Goal: Information Seeking & Learning: Learn about a topic

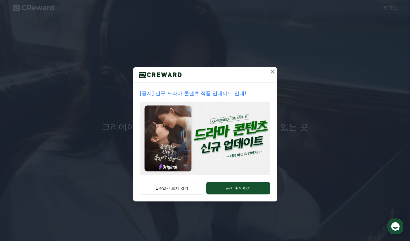
click at [214, 95] on p "[공지] 신규 드라마 콘텐츠 작품 업데이트 안내!" at bounding box center [205, 94] width 130 height 8
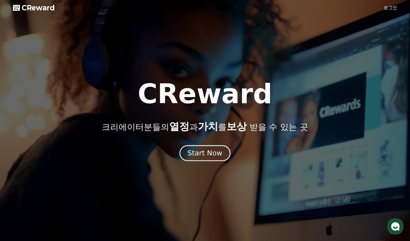
click at [201, 155] on div "Start Now" at bounding box center [205, 154] width 35 height 10
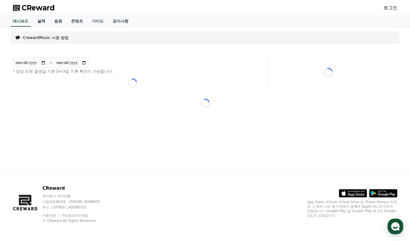
click at [39, 22] on link "실적" at bounding box center [41, 21] width 17 height 11
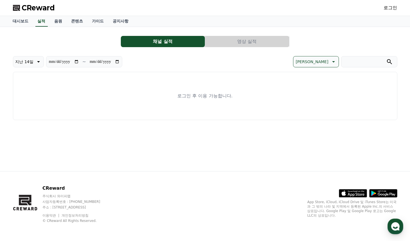
click at [392, 7] on link "로그인" at bounding box center [390, 7] width 13 height 7
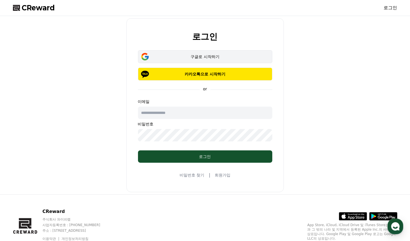
click at [192, 59] on div "구글로 시작하기" at bounding box center [205, 57] width 118 height 6
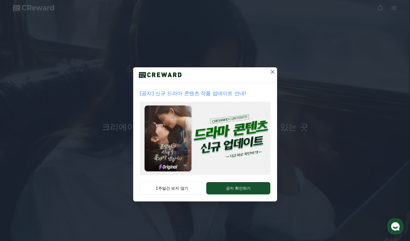
click at [273, 70] on icon at bounding box center [272, 72] width 7 height 7
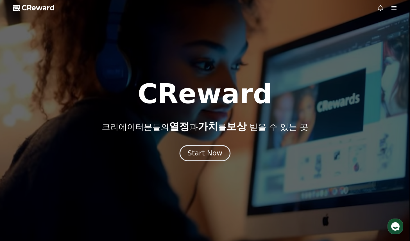
click at [216, 153] on div "Start Now" at bounding box center [205, 154] width 35 height 10
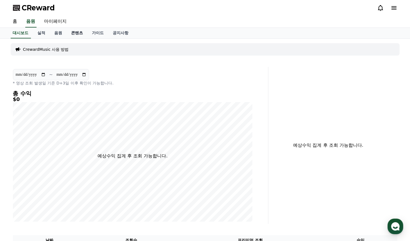
click at [75, 34] on link "콘텐츠" at bounding box center [77, 33] width 21 height 11
click at [57, 34] on link "음원" at bounding box center [58, 33] width 17 height 11
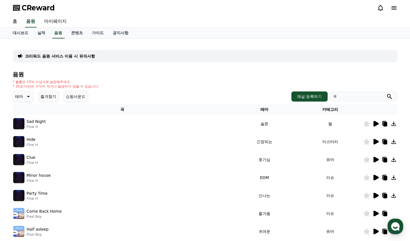
click at [378, 123] on icon at bounding box center [376, 124] width 5 height 6
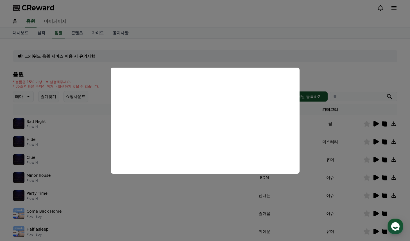
click at [264, 51] on button "close modal" at bounding box center [205, 120] width 410 height 241
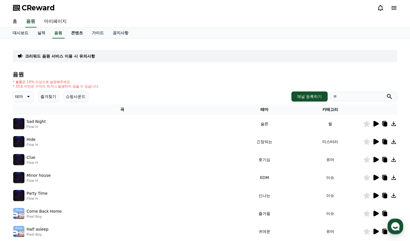
click at [76, 34] on link "콘텐츠" at bounding box center [77, 33] width 21 height 11
click at [102, 34] on link "가이드" at bounding box center [98, 33] width 21 height 11
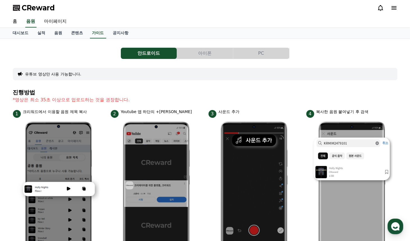
click at [204, 52] on button "아이폰" at bounding box center [205, 53] width 56 height 11
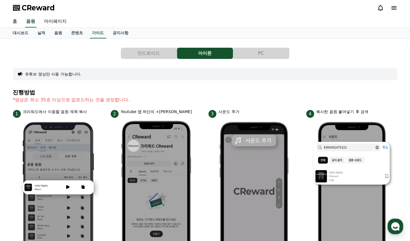
click at [254, 51] on button "PC" at bounding box center [261, 53] width 56 height 11
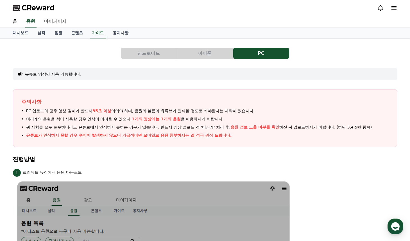
click at [205, 55] on button "아이폰" at bounding box center [205, 53] width 56 height 11
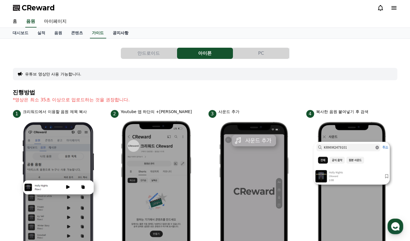
click at [119, 33] on link "공지사항" at bounding box center [121, 33] width 25 height 11
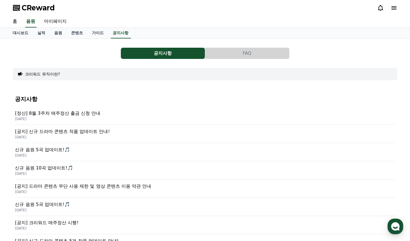
click at [73, 134] on p "[공지] 신규 드라마 콘텐츠 작품 업데이트 안내!" at bounding box center [205, 131] width 380 height 7
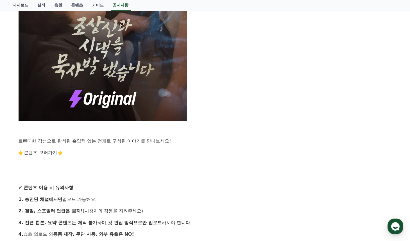
scroll to position [409, 0]
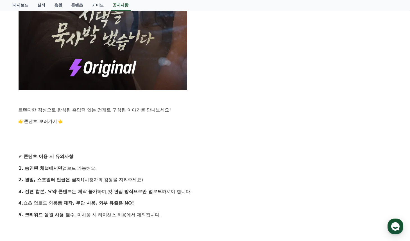
click at [51, 122] on link "콘텐츠 보러가기" at bounding box center [40, 121] width 33 height 5
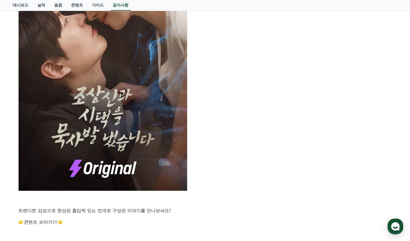
scroll to position [306, 0]
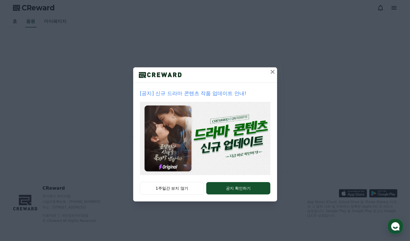
click at [272, 72] on icon at bounding box center [272, 72] width 7 height 7
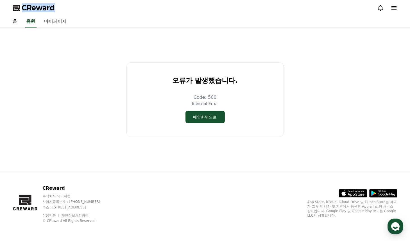
drag, startPoint x: 60, startPoint y: 10, endPoint x: 24, endPoint y: 8, distance: 35.7
click at [24, 8] on div "CReward" at bounding box center [205, 8] width 394 height 16
copy span "CReward"
click at [207, 118] on button "메인화면으로" at bounding box center [205, 117] width 39 height 12
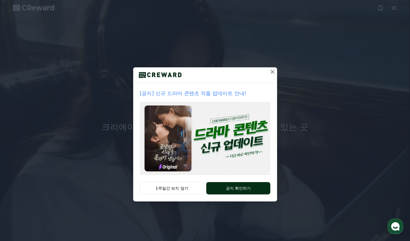
click at [218, 186] on button "공지 확인하기" at bounding box center [238, 188] width 64 height 12
